Goal: Transaction & Acquisition: Purchase product/service

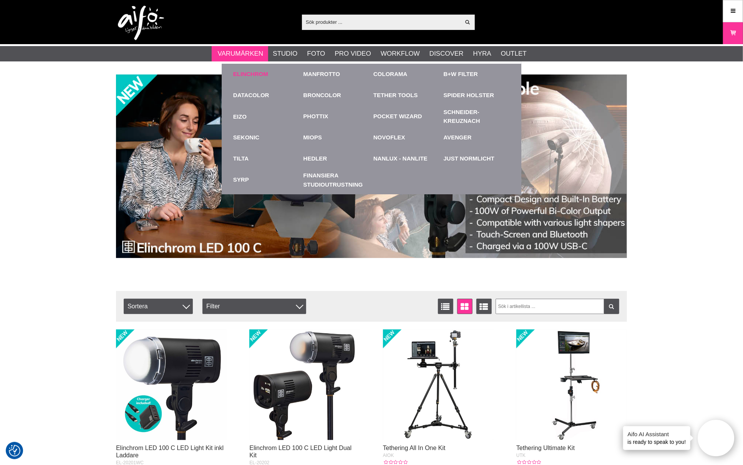
click at [241, 71] on link "Elinchrom" at bounding box center [250, 74] width 35 height 9
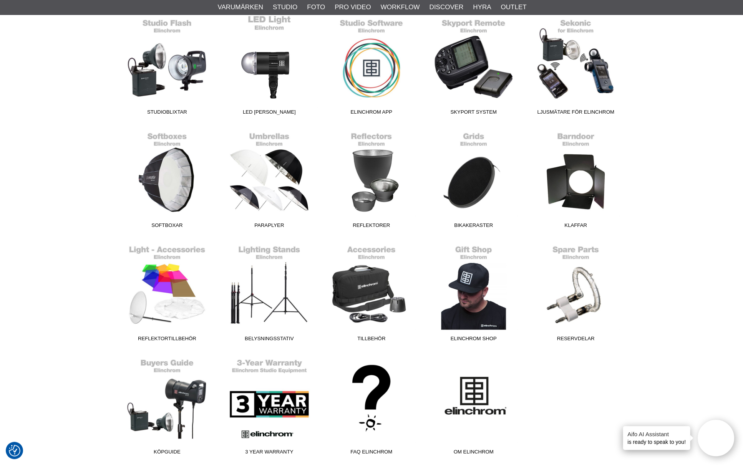
scroll to position [256, 0]
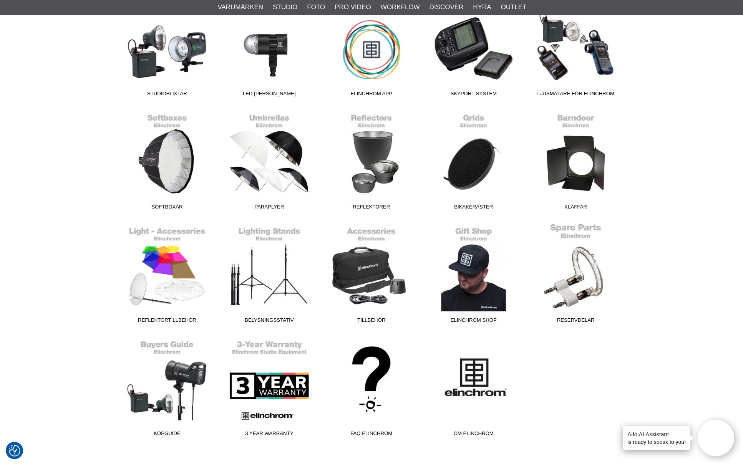
click at [589, 285] on link "Reservdelar" at bounding box center [576, 275] width 102 height 104
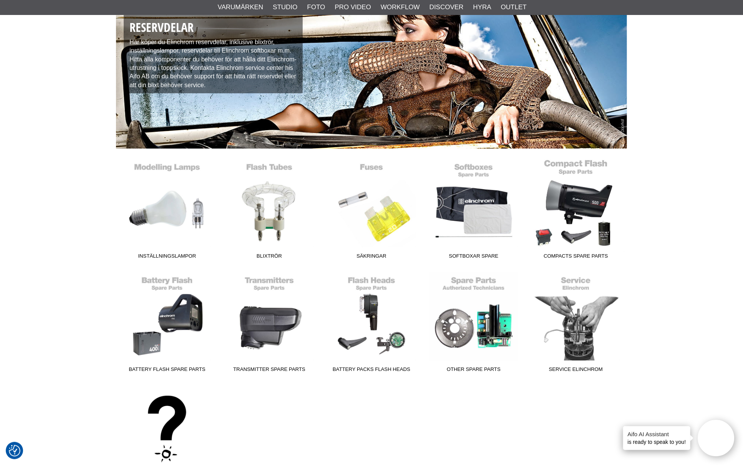
scroll to position [85, 0]
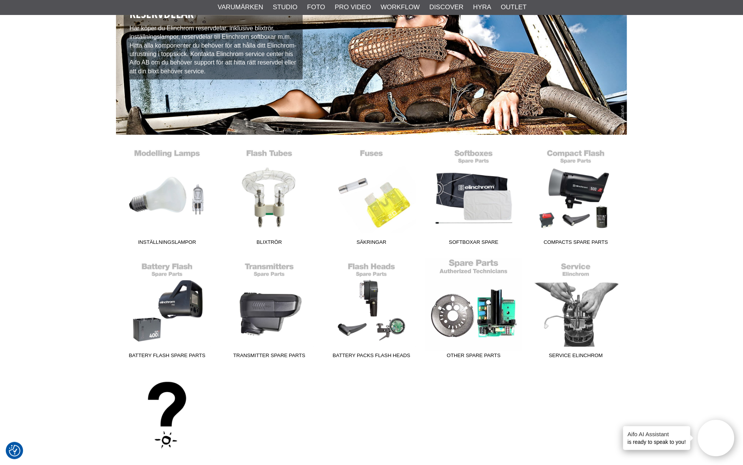
click at [486, 327] on link "Other Spare parts" at bounding box center [474, 311] width 102 height 104
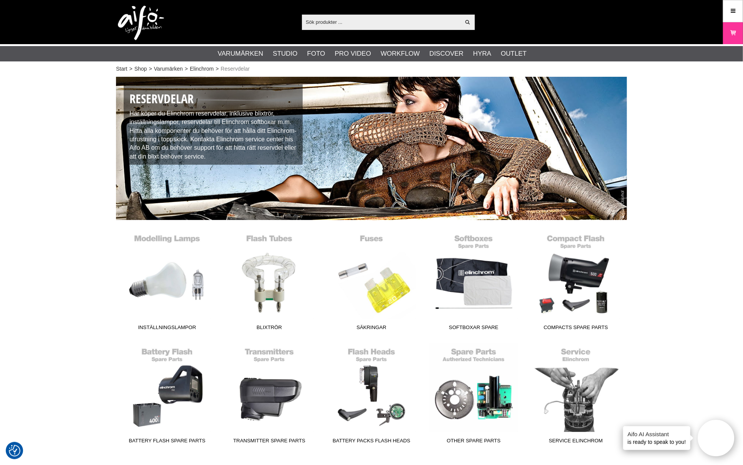
click at [313, 23] on input "text" at bounding box center [381, 22] width 159 height 12
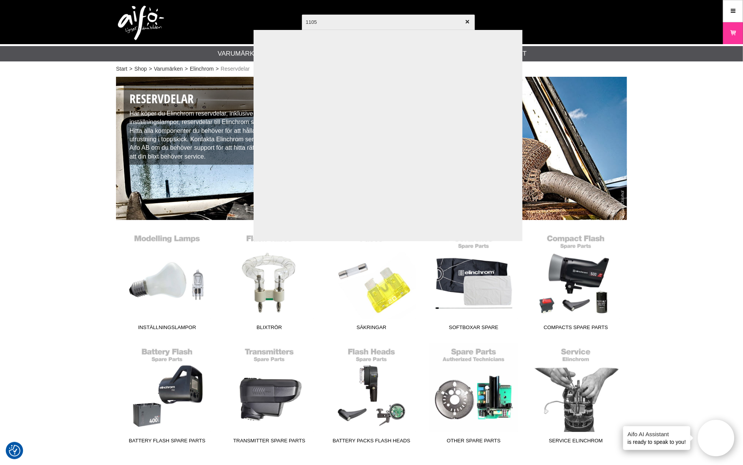
type input "11055"
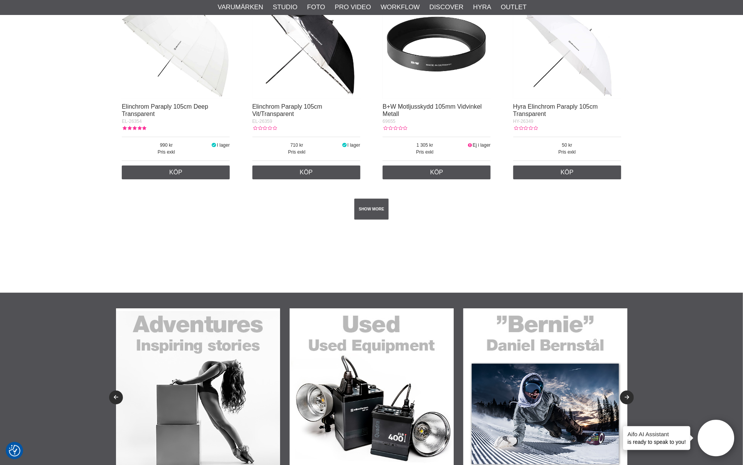
scroll to position [1366, 0]
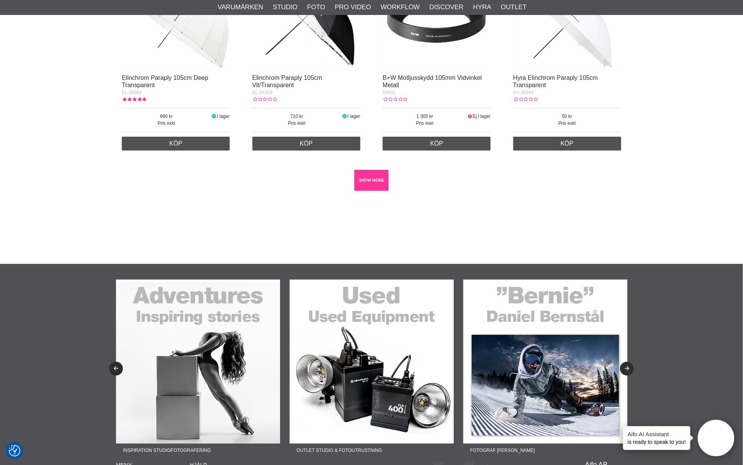
click at [369, 185] on link "SHOW MORE" at bounding box center [371, 180] width 35 height 21
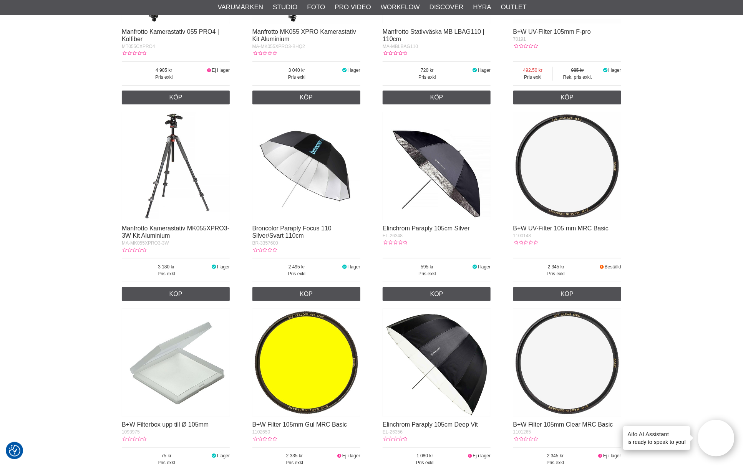
scroll to position [0, 0]
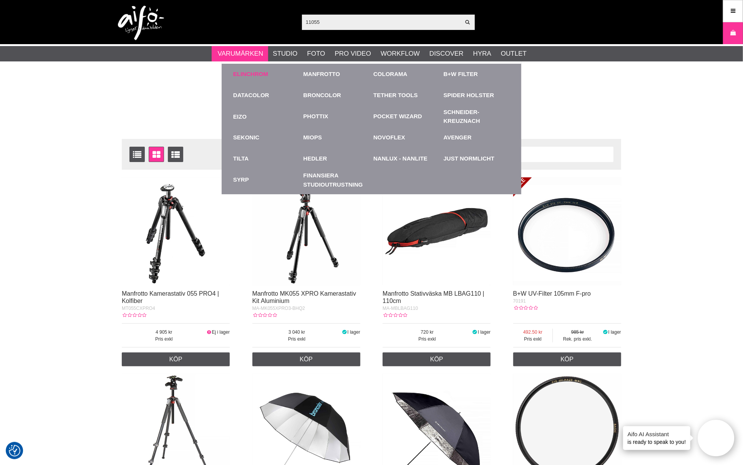
click at [241, 75] on link "Elinchrom" at bounding box center [250, 74] width 35 height 9
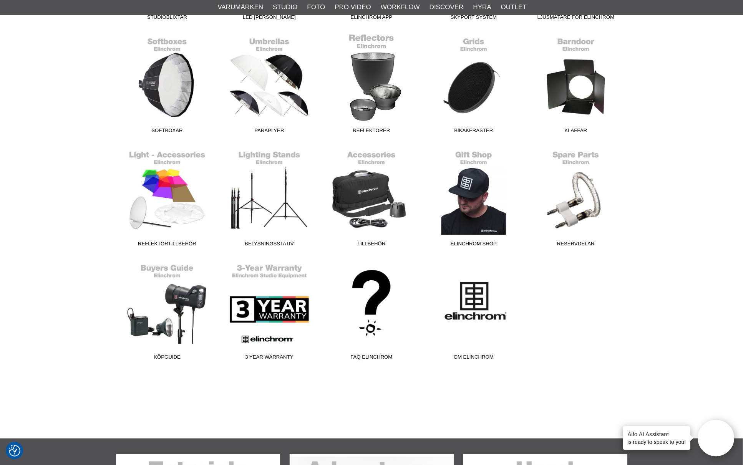
scroll to position [341, 0]
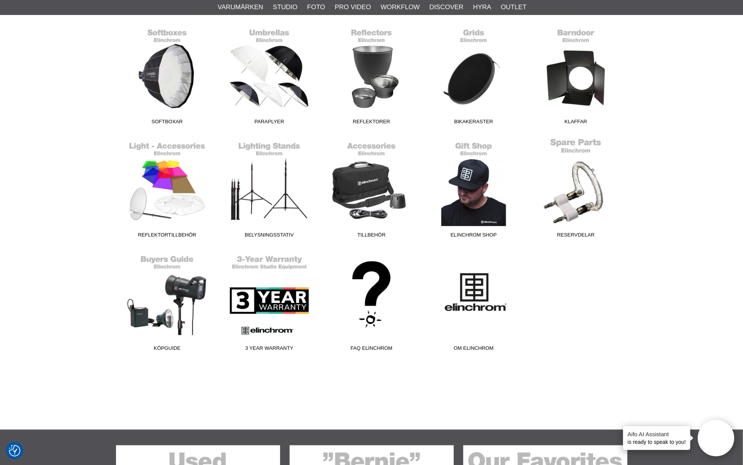
click at [576, 200] on link "Reservdelar" at bounding box center [576, 190] width 102 height 104
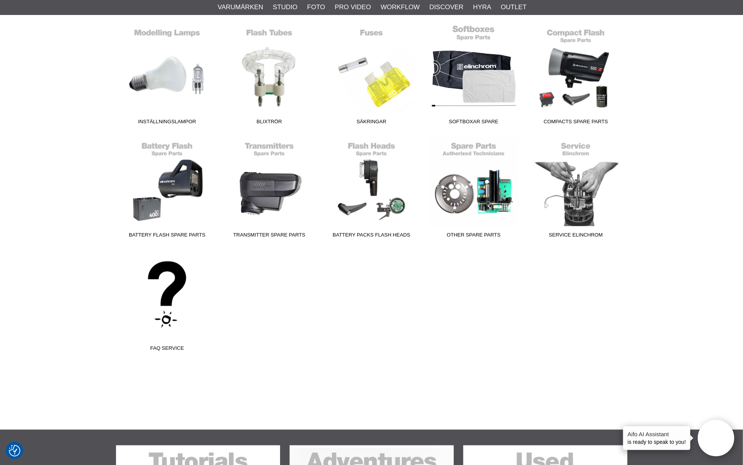
scroll to position [213, 0]
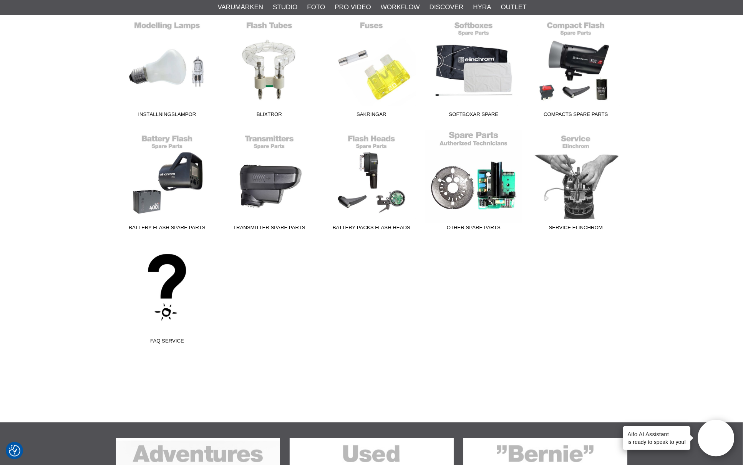
click at [473, 193] on link "Other Spare parts" at bounding box center [474, 183] width 102 height 104
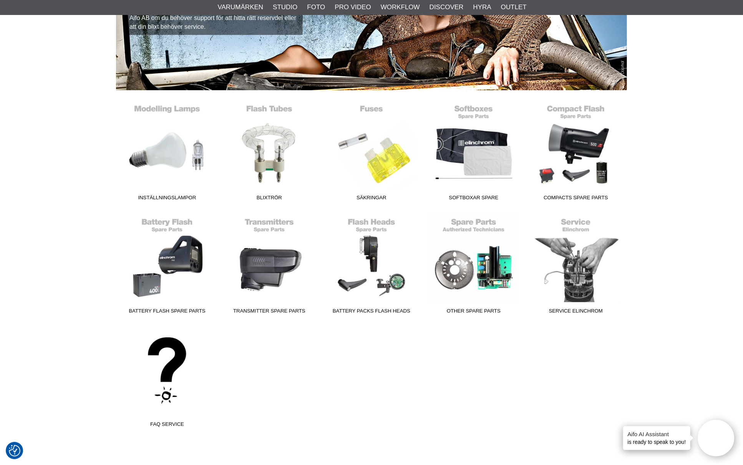
scroll to position [128, 0]
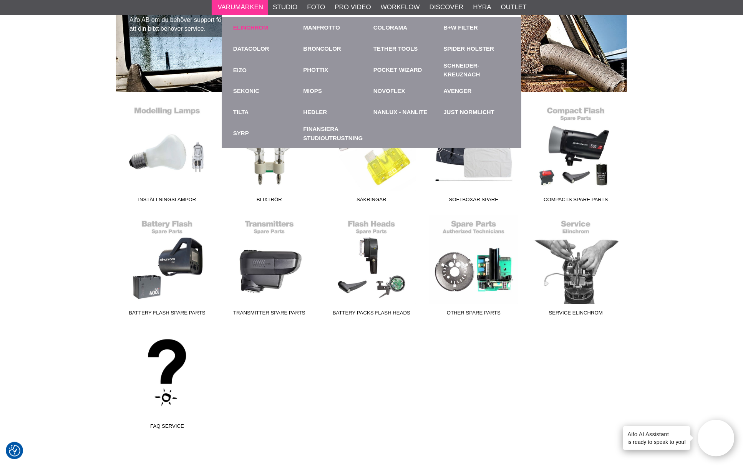
click at [242, 27] on link "Elinchrom" at bounding box center [250, 27] width 35 height 9
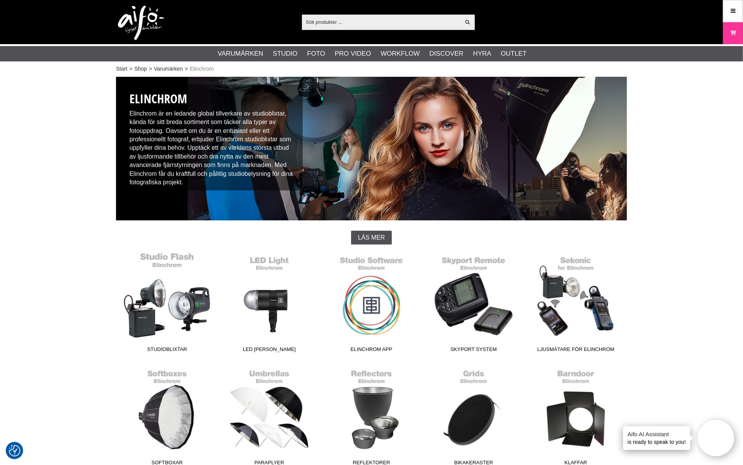
click at [173, 316] on link "Studioblixtar" at bounding box center [167, 304] width 102 height 104
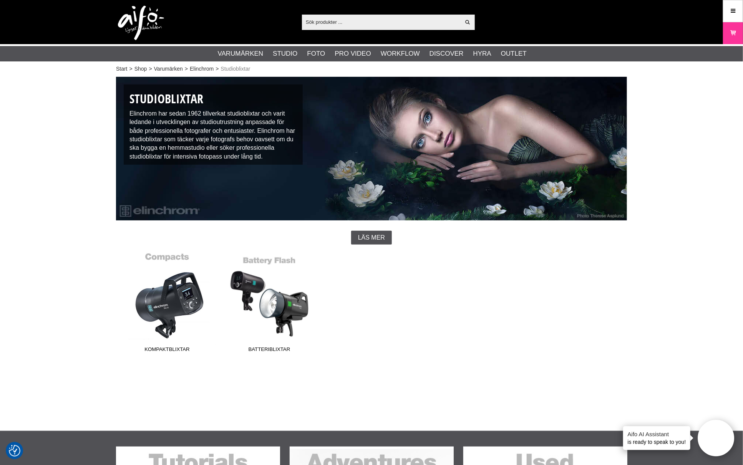
click at [177, 305] on link "Kompaktblixtar" at bounding box center [167, 304] width 102 height 104
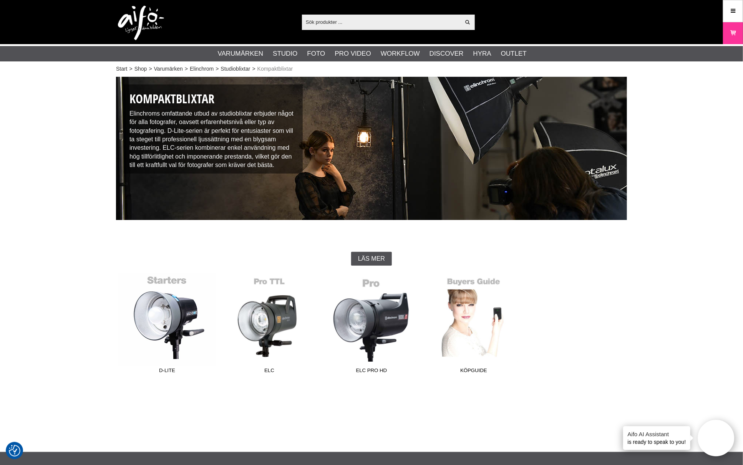
click at [170, 319] on link "D-Lite" at bounding box center [167, 326] width 102 height 104
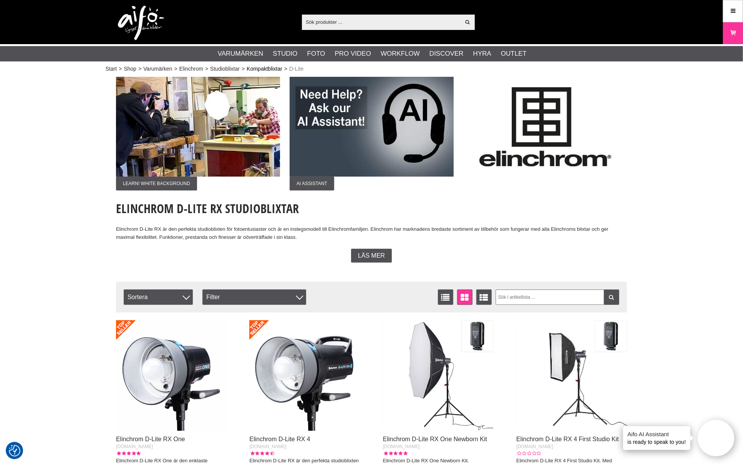
click at [266, 70] on link "Kompaktblixtar" at bounding box center [265, 69] width 36 height 8
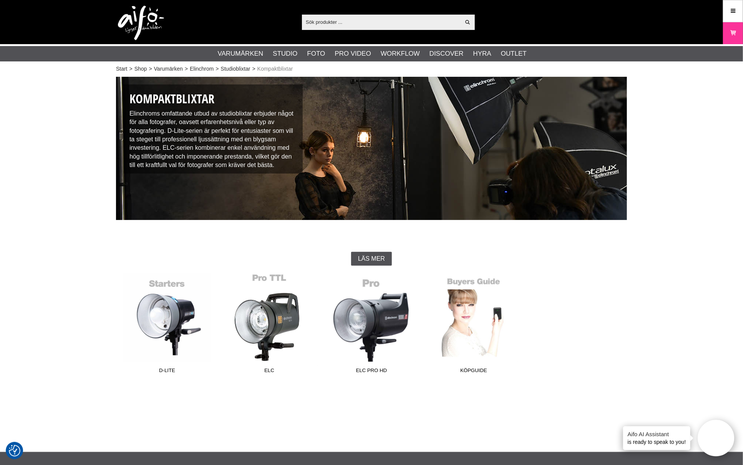
click at [274, 323] on link "ELC" at bounding box center [269, 326] width 102 height 104
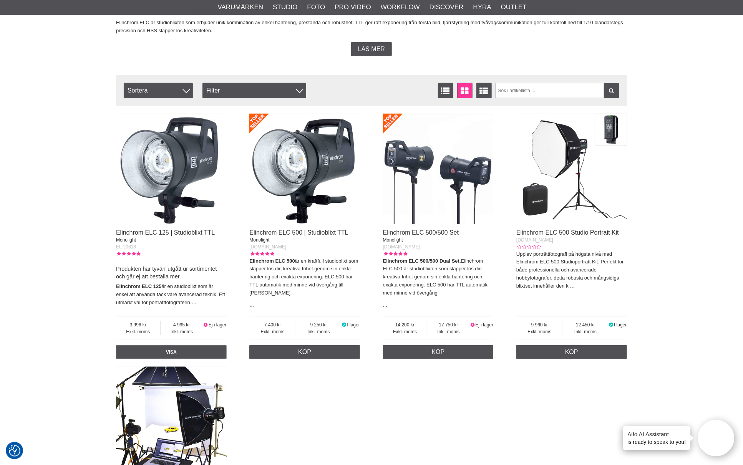
scroll to position [213, 0]
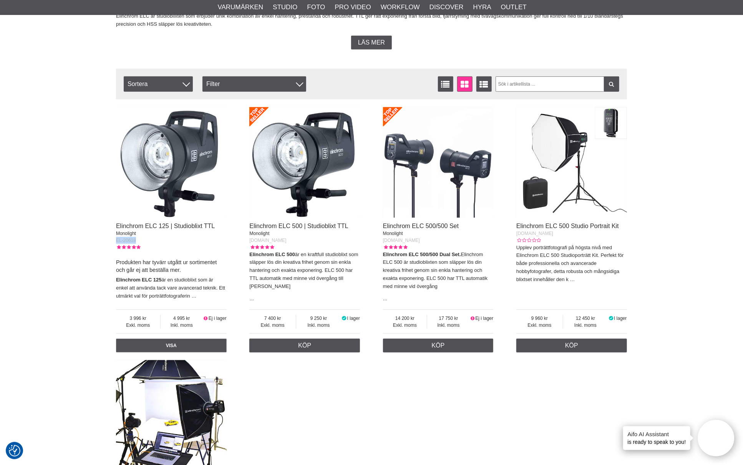
drag, startPoint x: 136, startPoint y: 239, endPoint x: 112, endPoint y: 241, distance: 24.6
click at [112, 241] on section "Learn! Power Range Learn! White Background A closer look Buying Studio Flash Us…" at bounding box center [371, 232] width 522 height 736
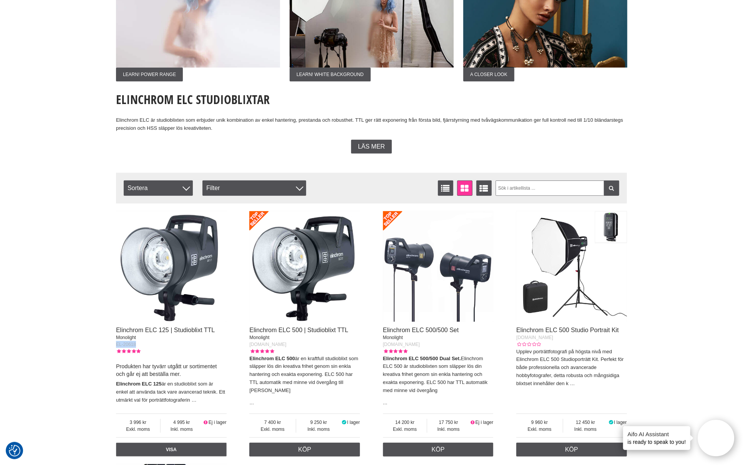
scroll to position [0, 0]
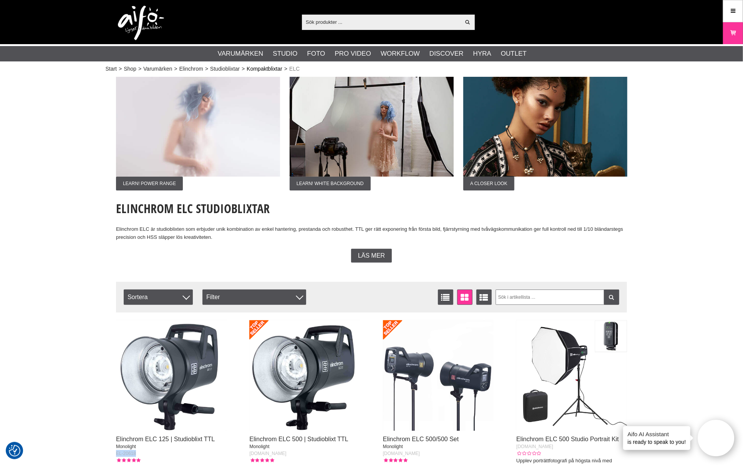
click at [269, 66] on link "Kompaktblixtar" at bounding box center [265, 69] width 36 height 8
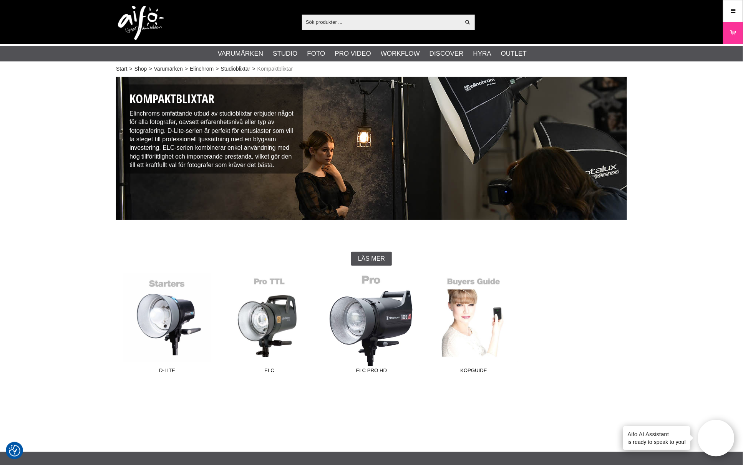
click at [368, 313] on link "ELC Pro HD" at bounding box center [371, 326] width 102 height 104
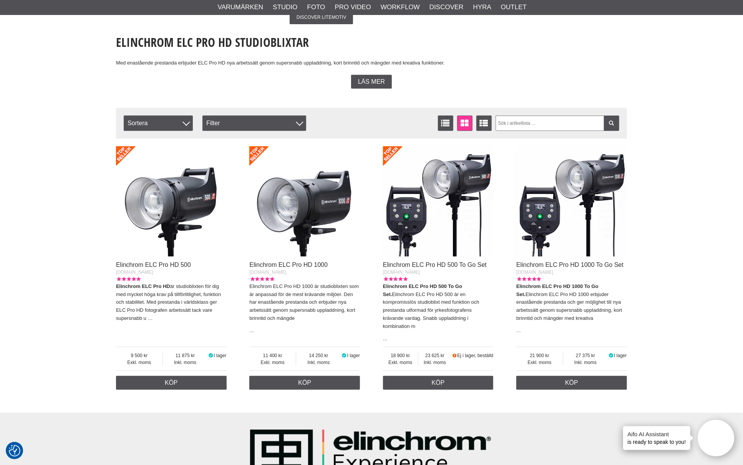
scroll to position [171, 0]
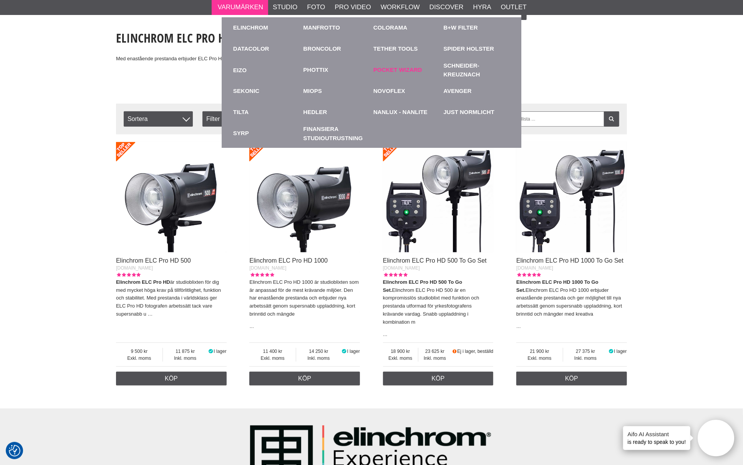
click at [412, 68] on link "Pocket Wizard" at bounding box center [397, 70] width 49 height 9
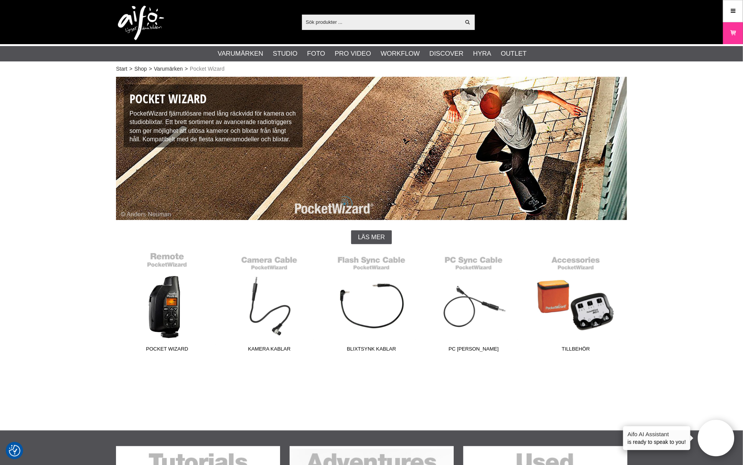
click at [170, 313] on link "Pocket Wizard" at bounding box center [167, 304] width 102 height 104
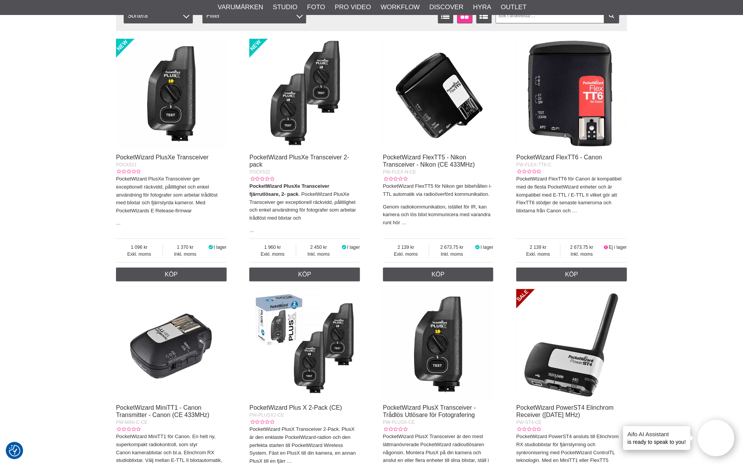
scroll to position [213, 0]
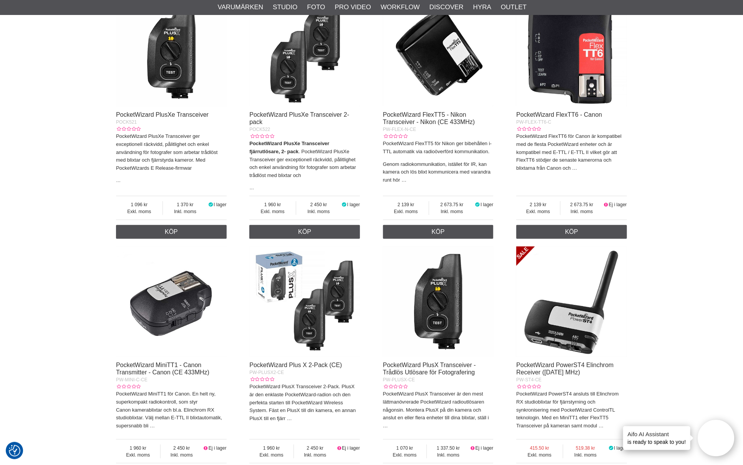
click at [282, 83] on img at bounding box center [304, 51] width 111 height 111
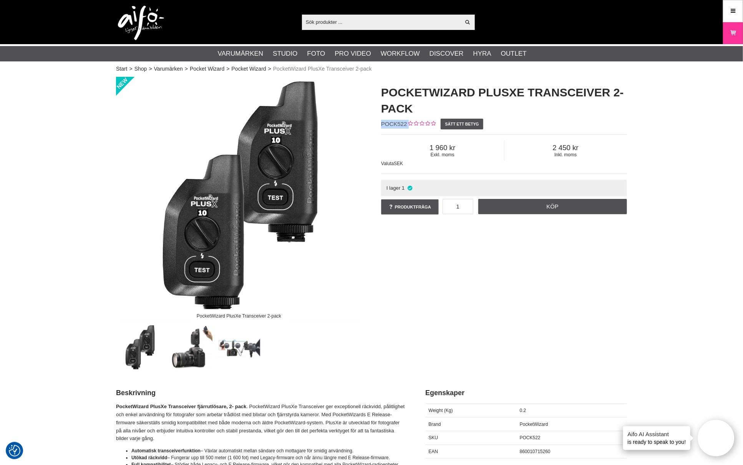
drag, startPoint x: 409, startPoint y: 122, endPoint x: 381, endPoint y: 122, distance: 28.0
click at [381, 122] on div "PocketWizard PlusXe Transceiver 2-pack POCK522 Sätt ett betyg Exkl. moms 1 960 …" at bounding box center [504, 150] width 265 height 147
copy div "POCK522"
click at [412, 96] on h1 "PocketWizard PlusXe Transceiver 2-pack" at bounding box center [504, 101] width 246 height 32
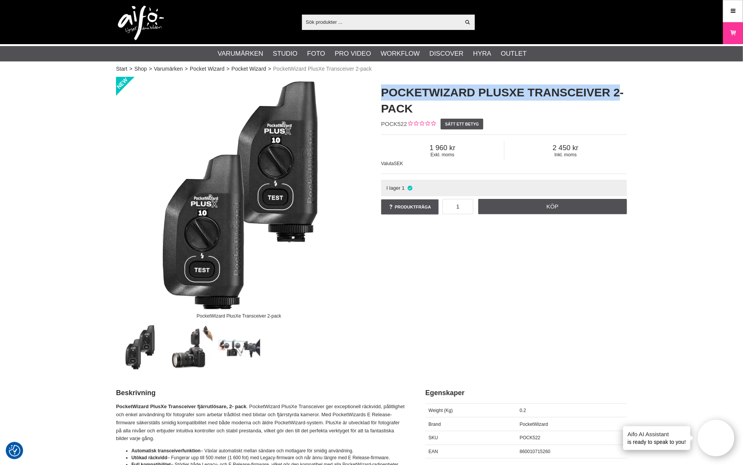
drag, startPoint x: 620, startPoint y: 90, endPoint x: 377, endPoint y: 91, distance: 243.6
click at [377, 91] on div "PocketWizard PlusXe Transceiver 2-pack POCK522 Sätt ett betyg Exkl. moms 1 960 …" at bounding box center [504, 150] width 265 height 147
copy h1 "PocketWizard PlusXe Transceiver 2"
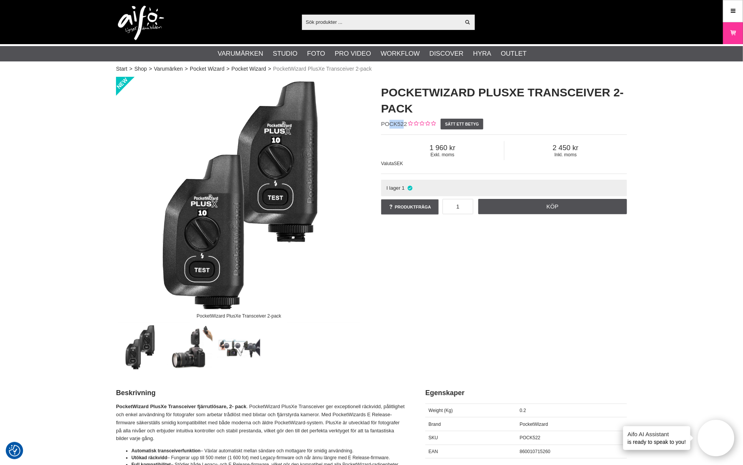
drag, startPoint x: 405, startPoint y: 121, endPoint x: 390, endPoint y: 121, distance: 14.6
click at [390, 121] on span "POCK522" at bounding box center [394, 124] width 26 height 7
drag, startPoint x: 409, startPoint y: 125, endPoint x: 380, endPoint y: 123, distance: 28.9
click at [380, 123] on div "PocketWizard PlusXe Transceiver 2-pack POCK522 Sätt ett betyg Exkl. moms 1 960 …" at bounding box center [504, 150] width 265 height 147
copy div "POCK522"
